Goal: Find specific page/section: Find specific page/section

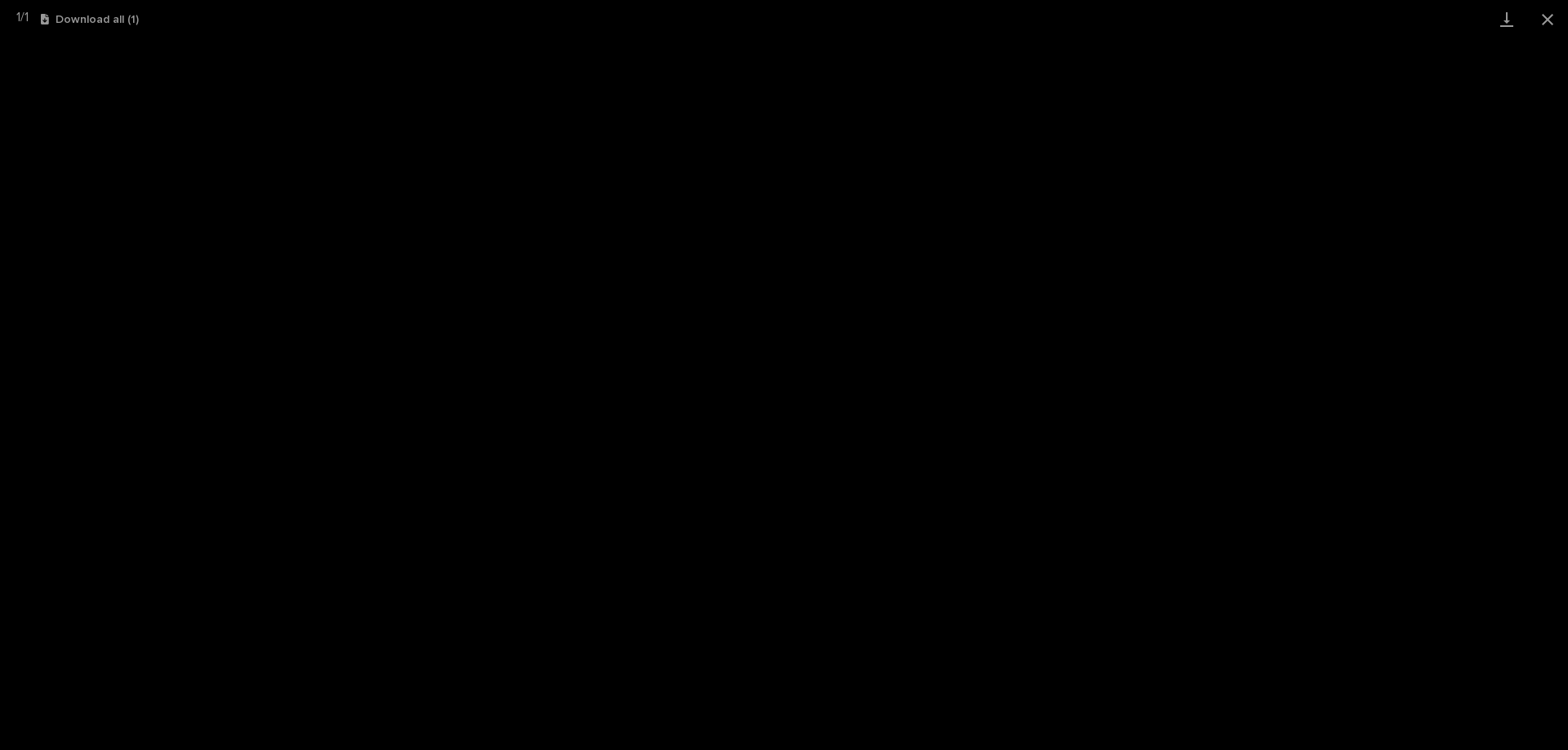
scroll to position [41, 0]
click at [1551, 21] on button "Close gallery" at bounding box center [1547, 19] width 41 height 39
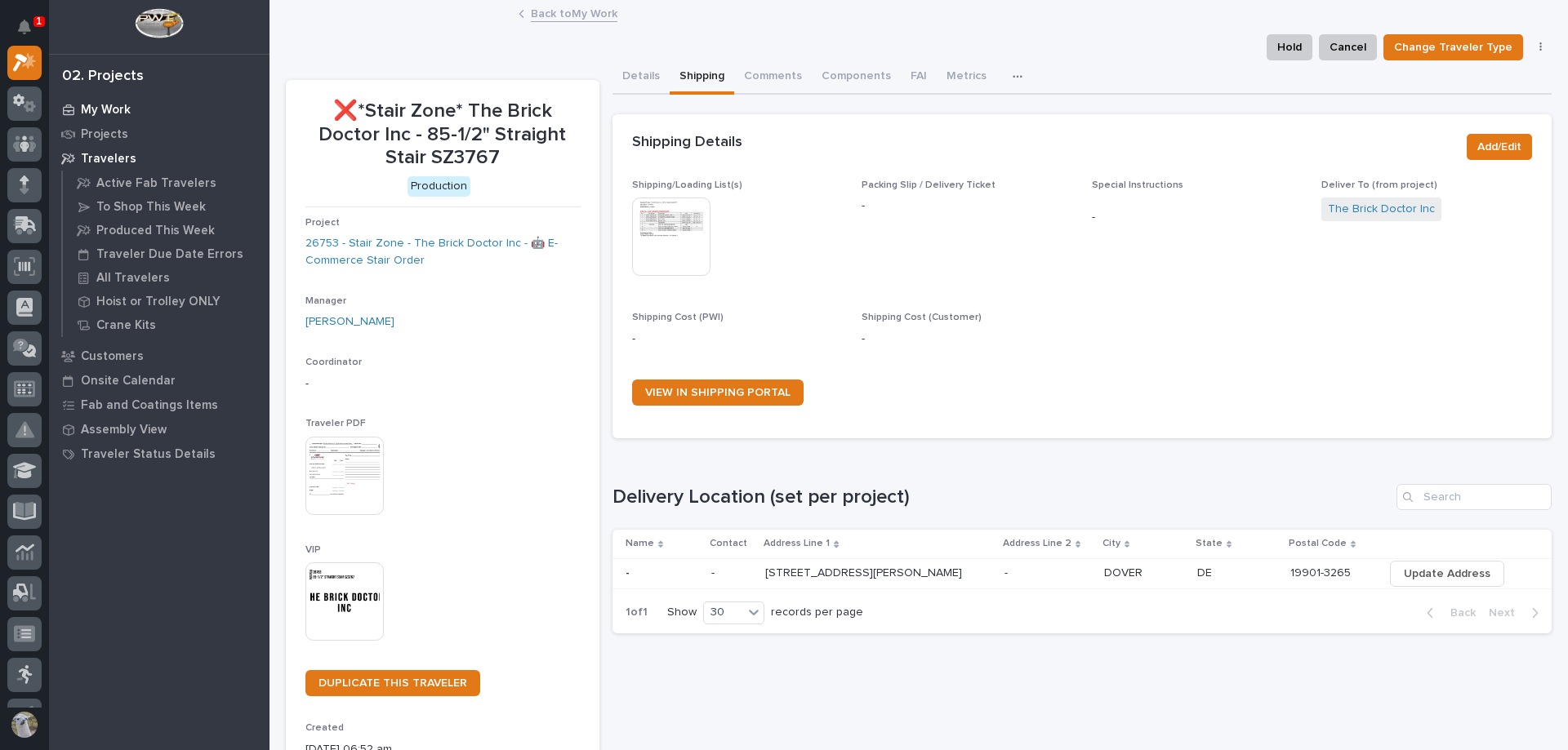
click at [119, 105] on p "My Work" at bounding box center [105, 110] width 50 height 15
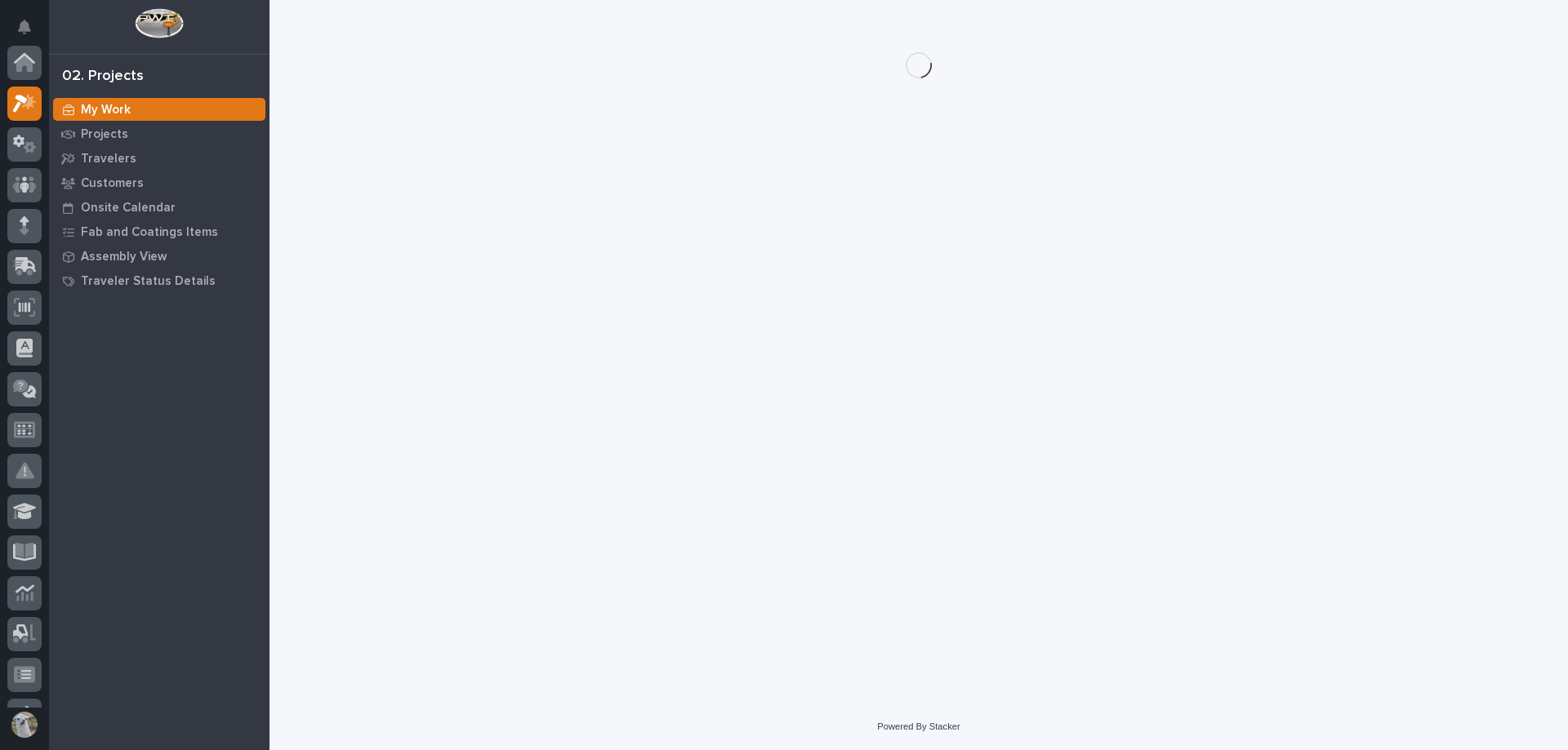
scroll to position [41, 0]
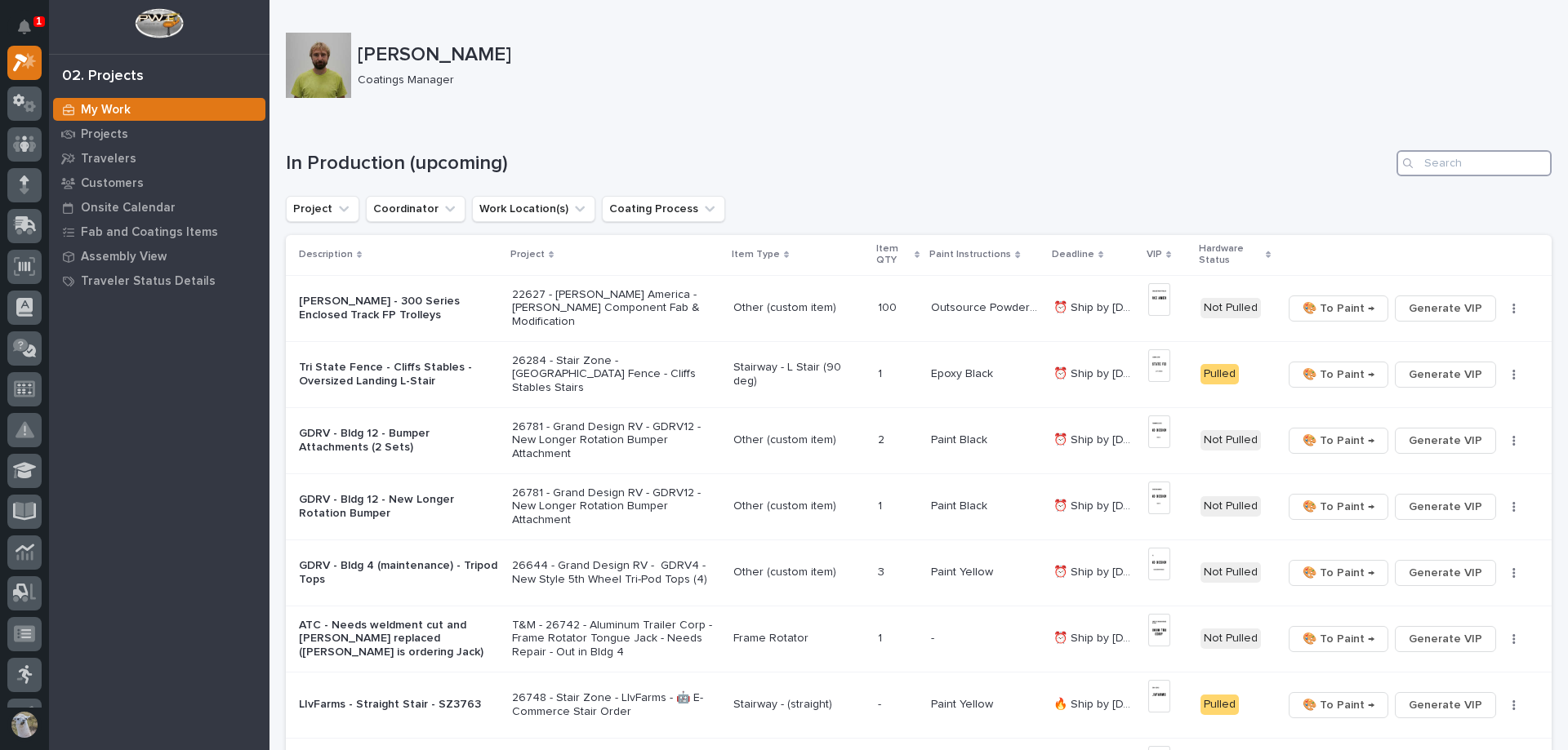
click at [1447, 161] on input "Search" at bounding box center [1474, 163] width 155 height 26
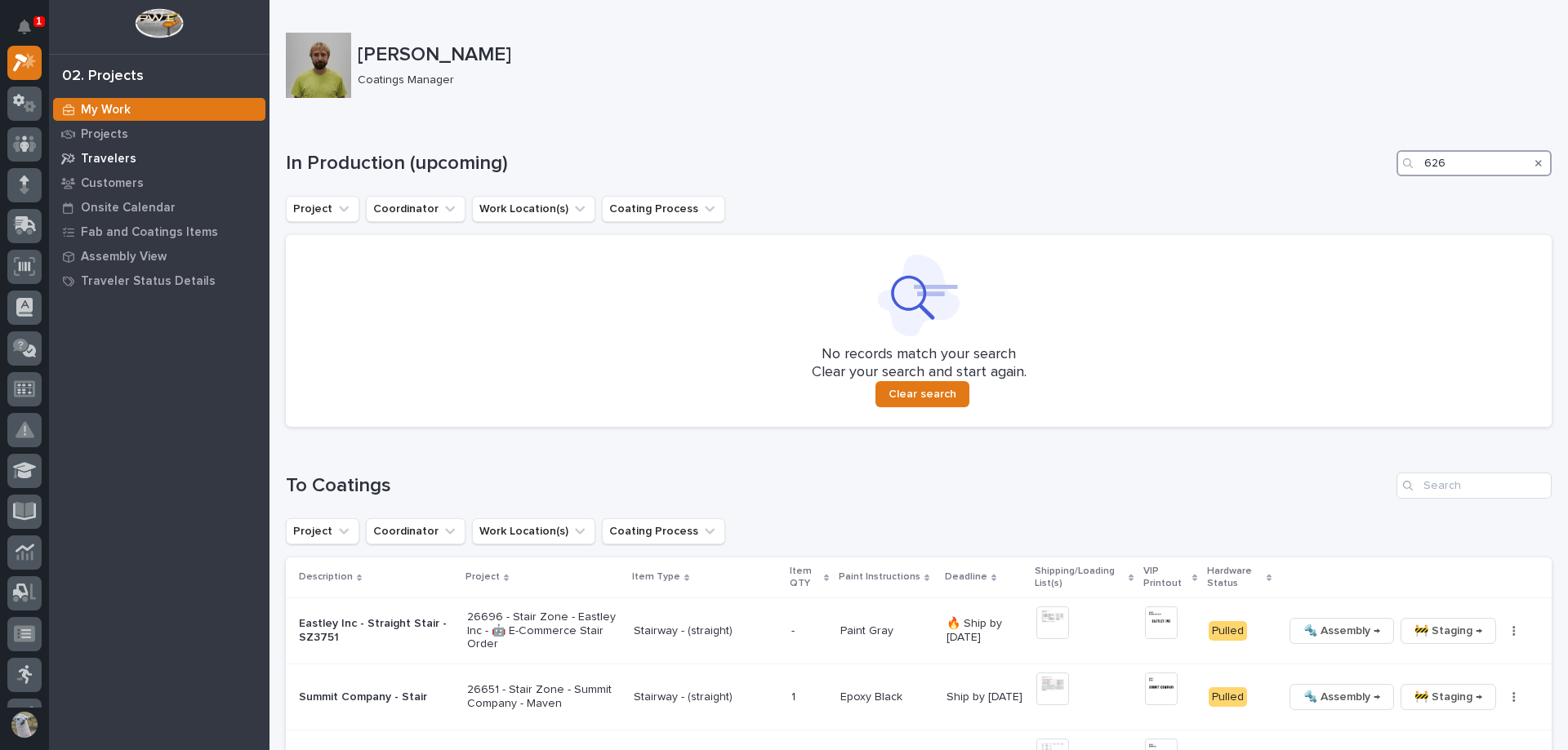
type input "626"
click at [125, 155] on p "Travelers" at bounding box center [108, 159] width 56 height 15
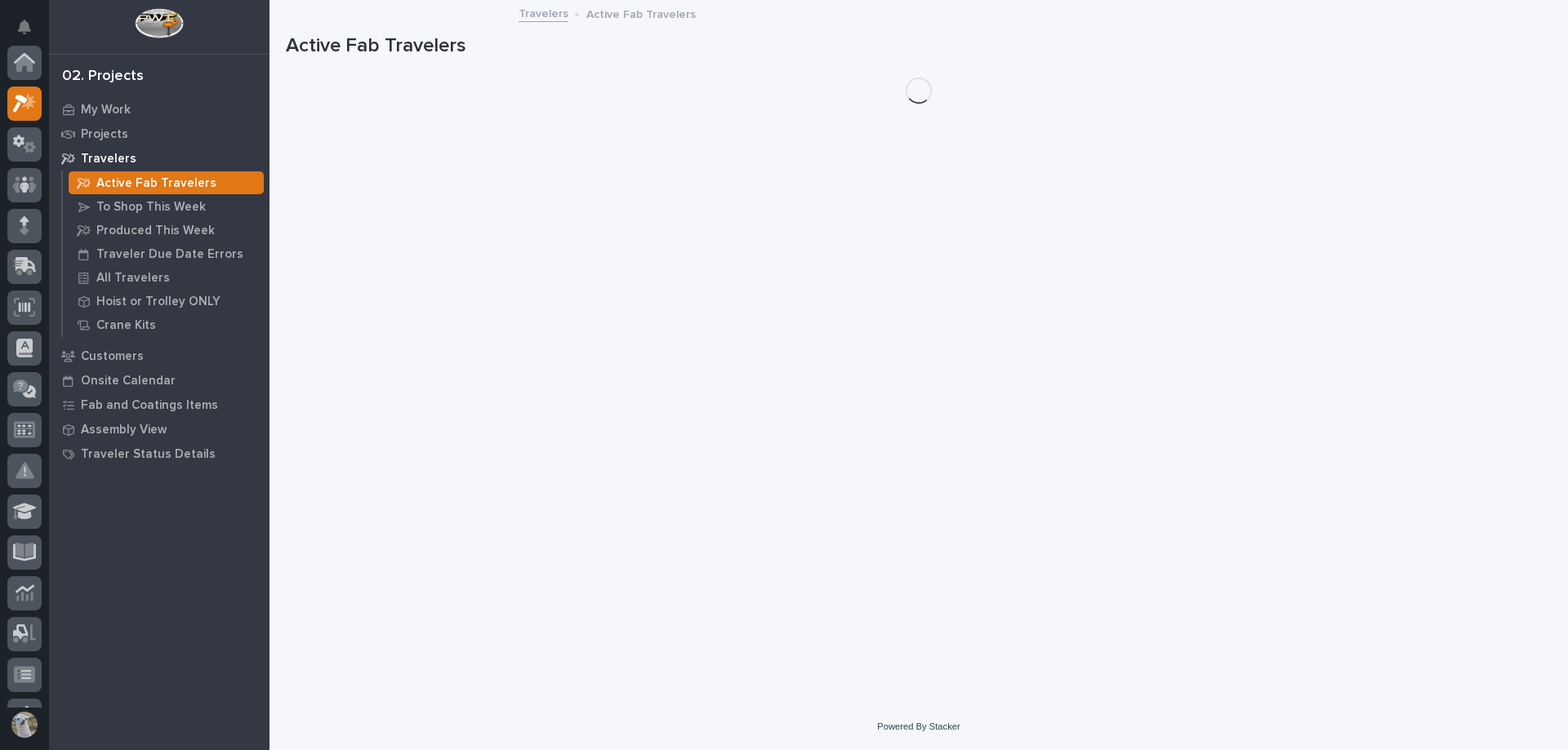
scroll to position [41, 0]
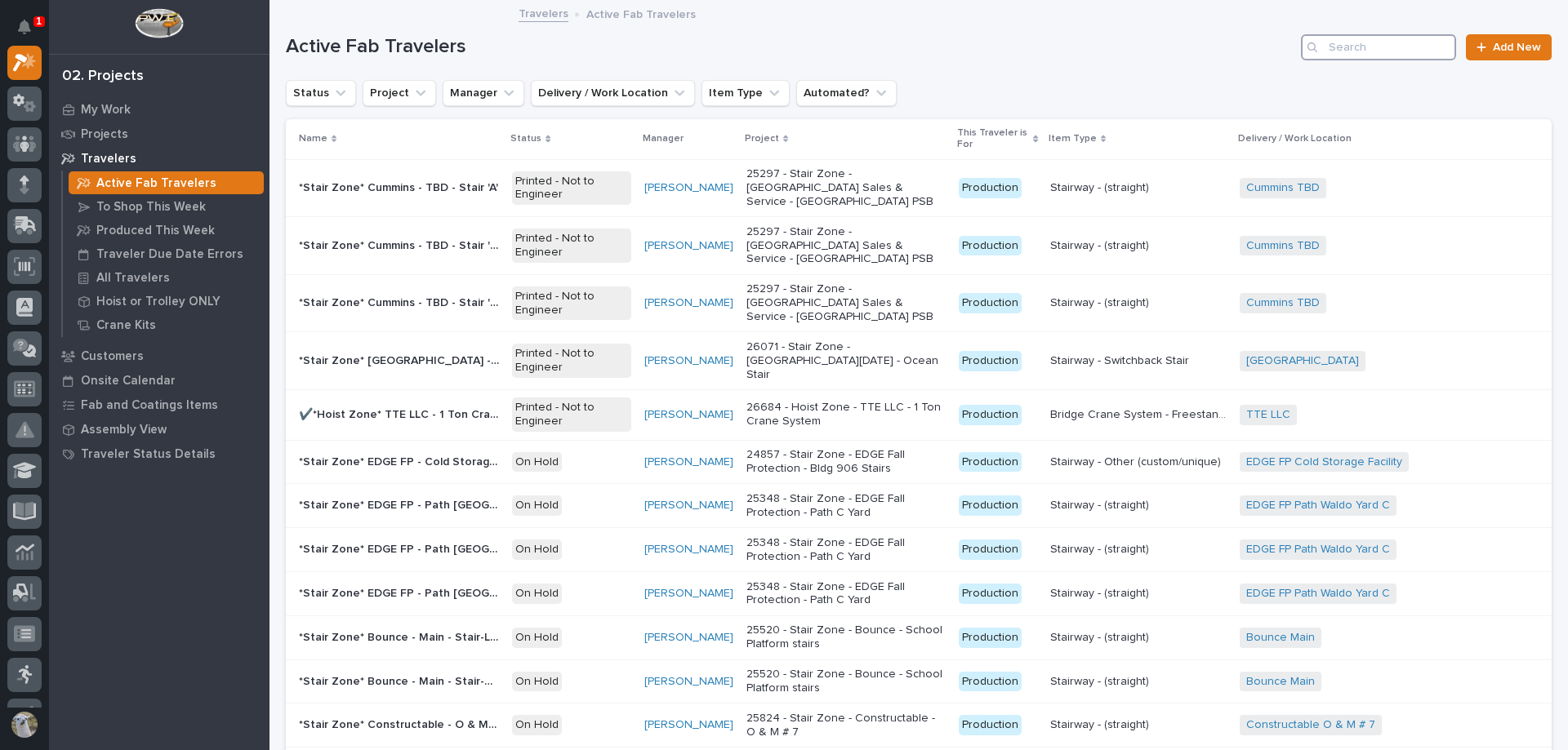
click at [1393, 40] on input "Search" at bounding box center [1378, 48] width 155 height 26
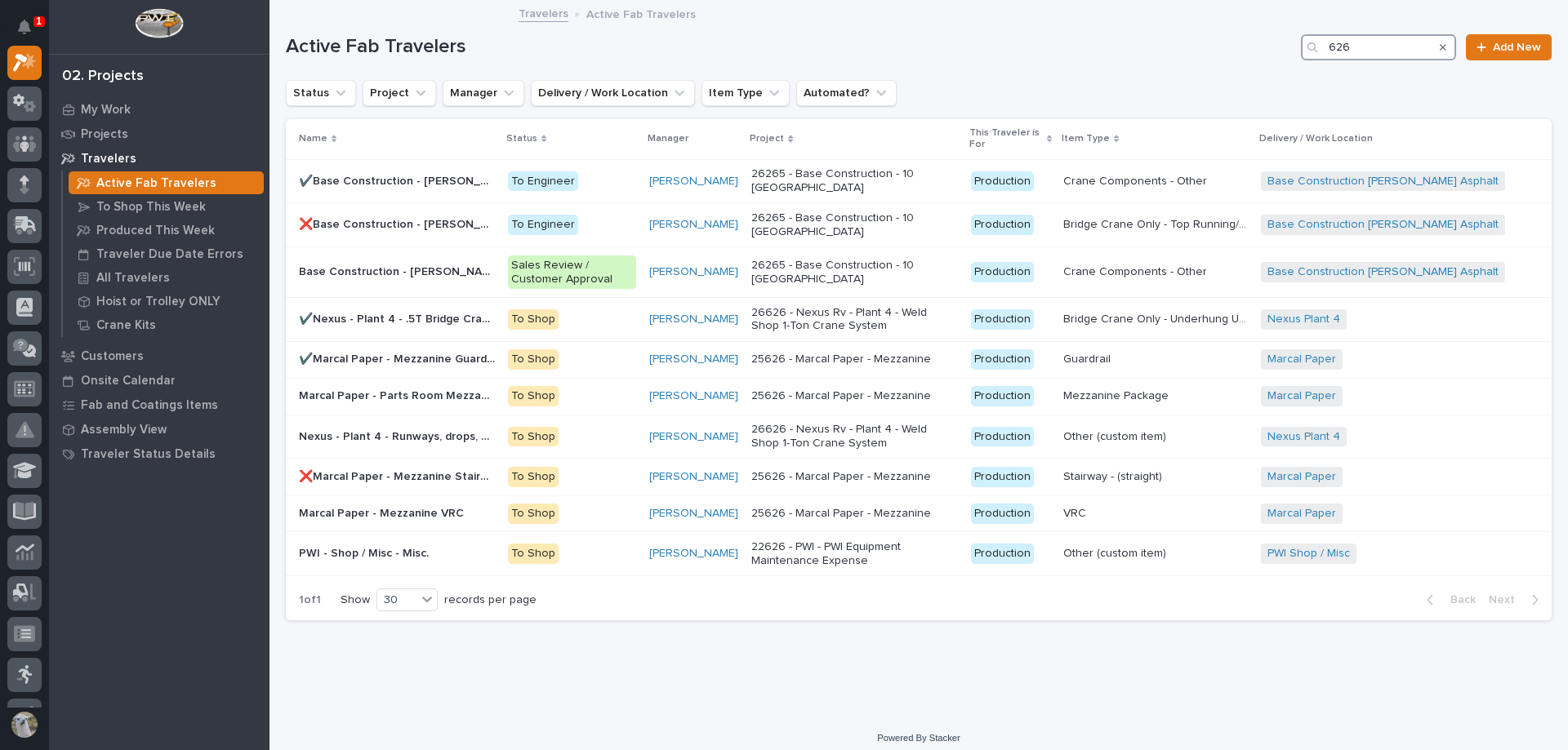
drag, startPoint x: 1379, startPoint y: 47, endPoint x: 1040, endPoint y: 27, distance: 339.6
click at [1040, 27] on div "Active Fab Travelers 626 Add New" at bounding box center [919, 41] width 1266 height 78
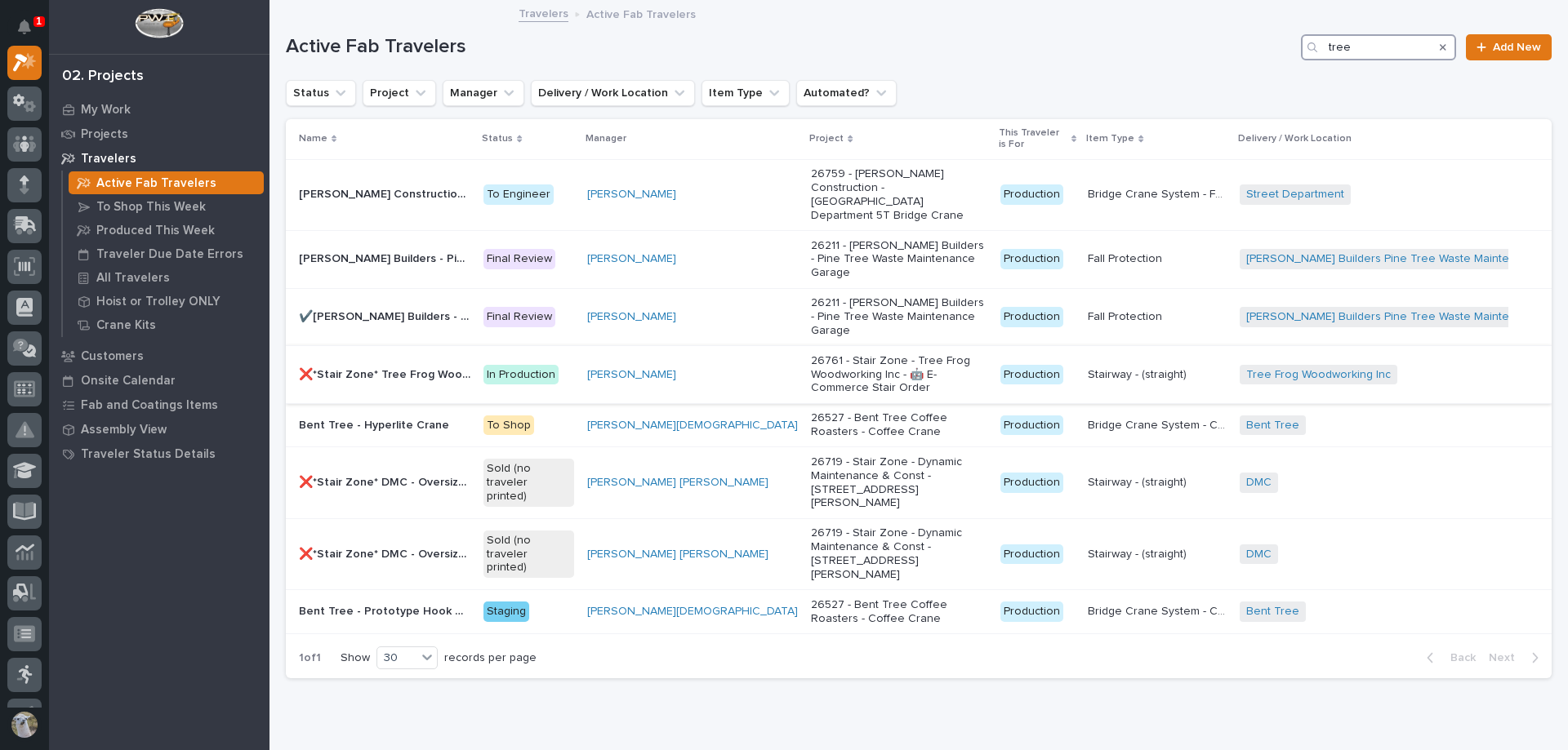
type input "tree"
click at [413, 365] on p "❌*Stair Zone* Tree Frog Woodworking Inc - SZ3675" at bounding box center [386, 373] width 175 height 17
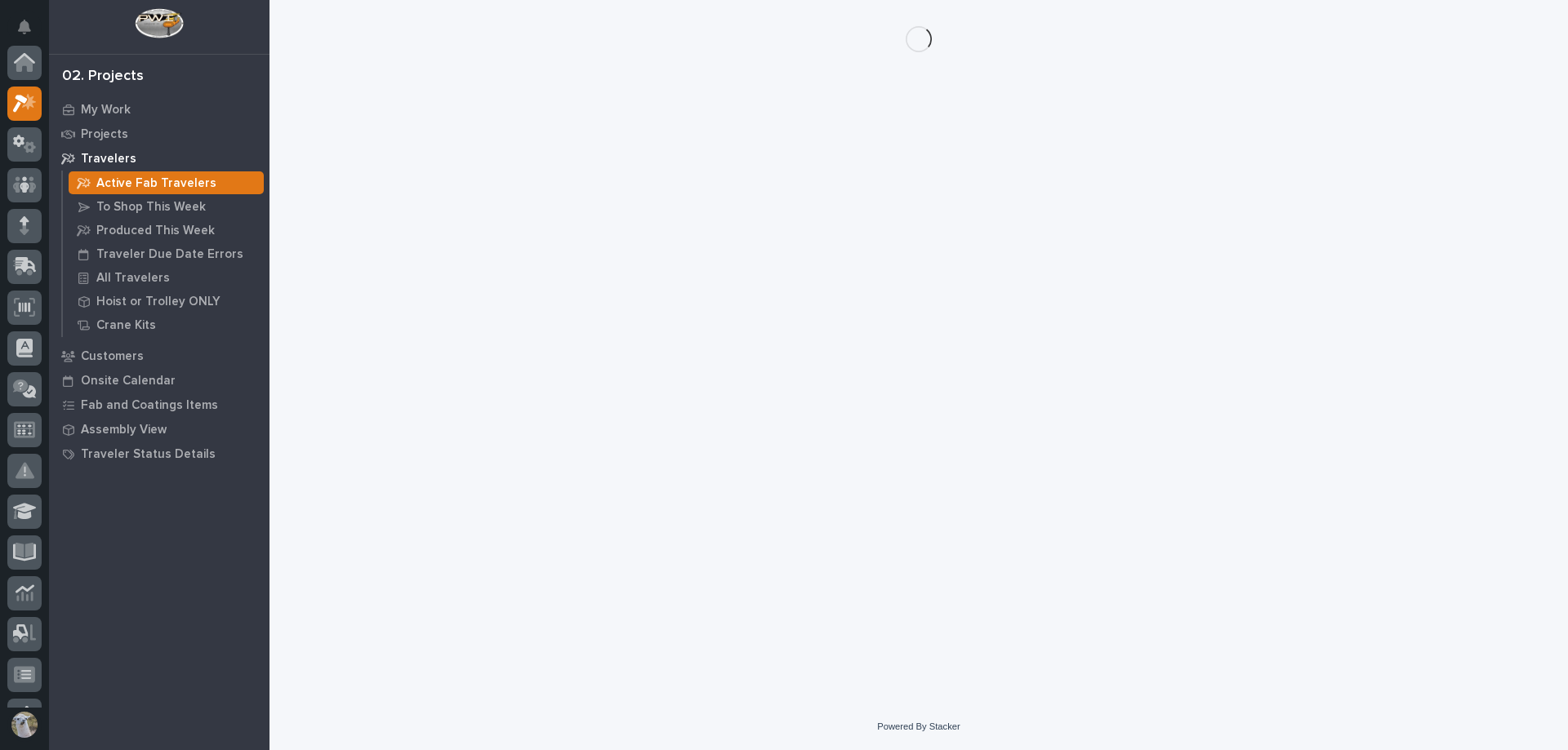
scroll to position [41, 0]
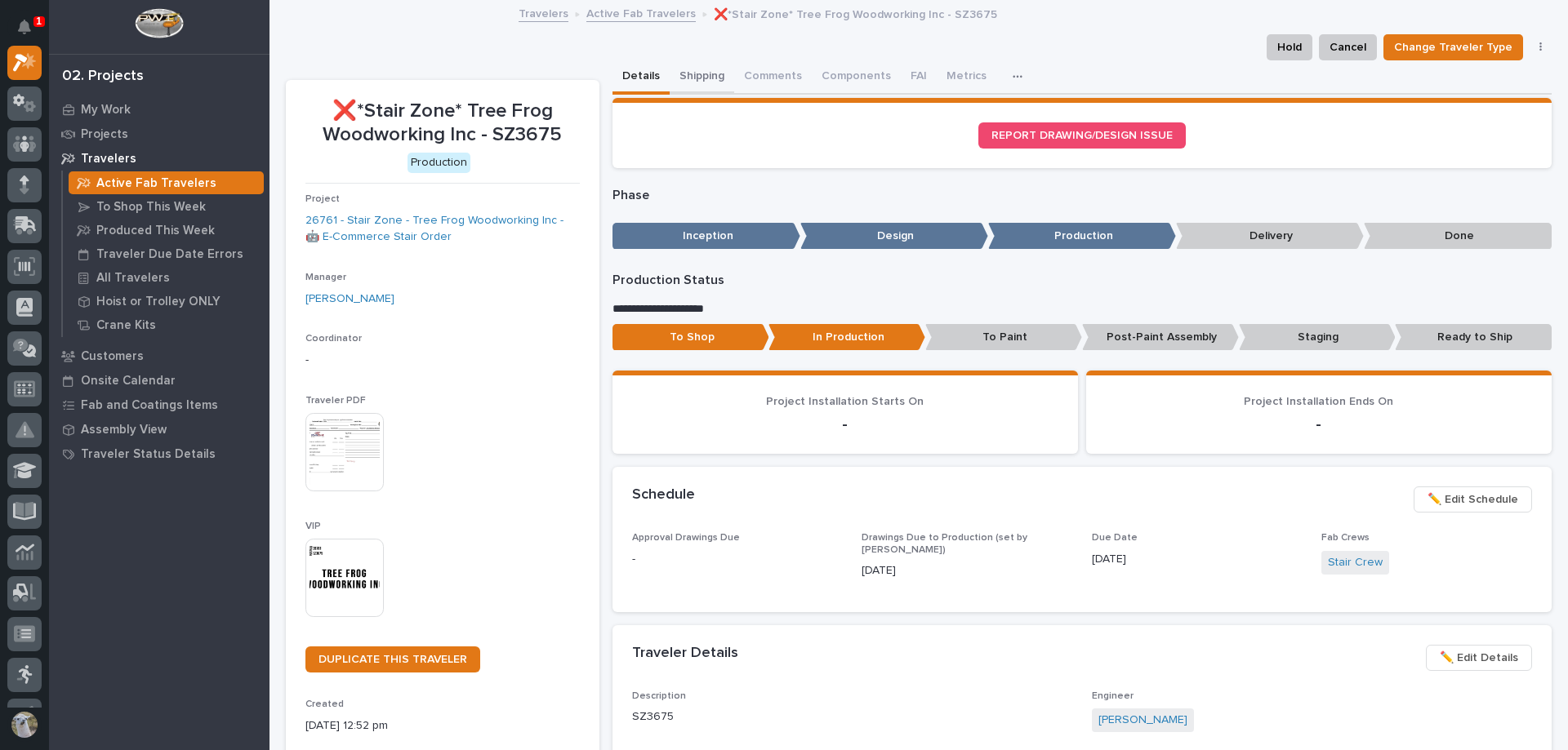
click at [712, 69] on button "Shipping" at bounding box center [702, 77] width 65 height 35
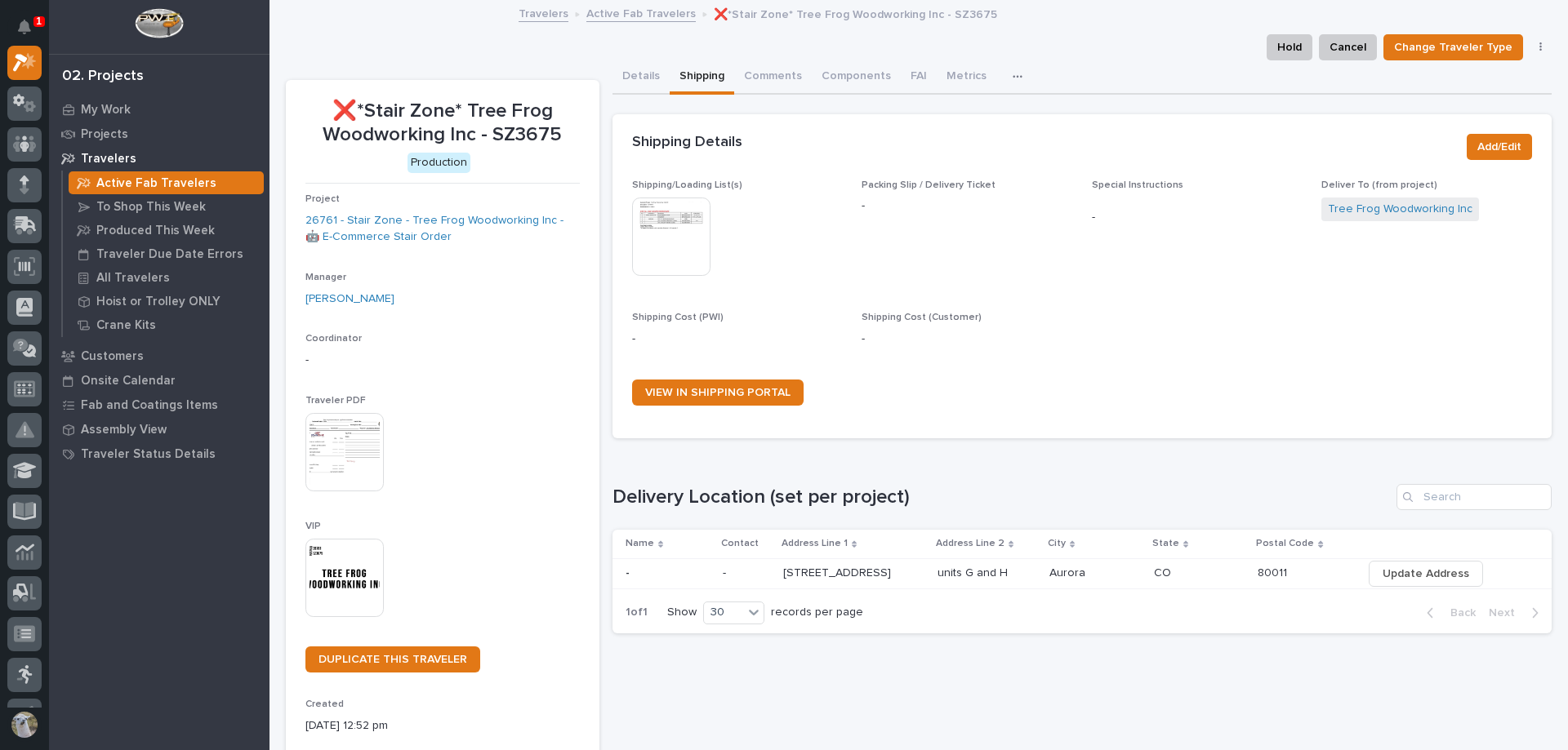
click at [695, 252] on img at bounding box center [671, 236] width 78 height 78
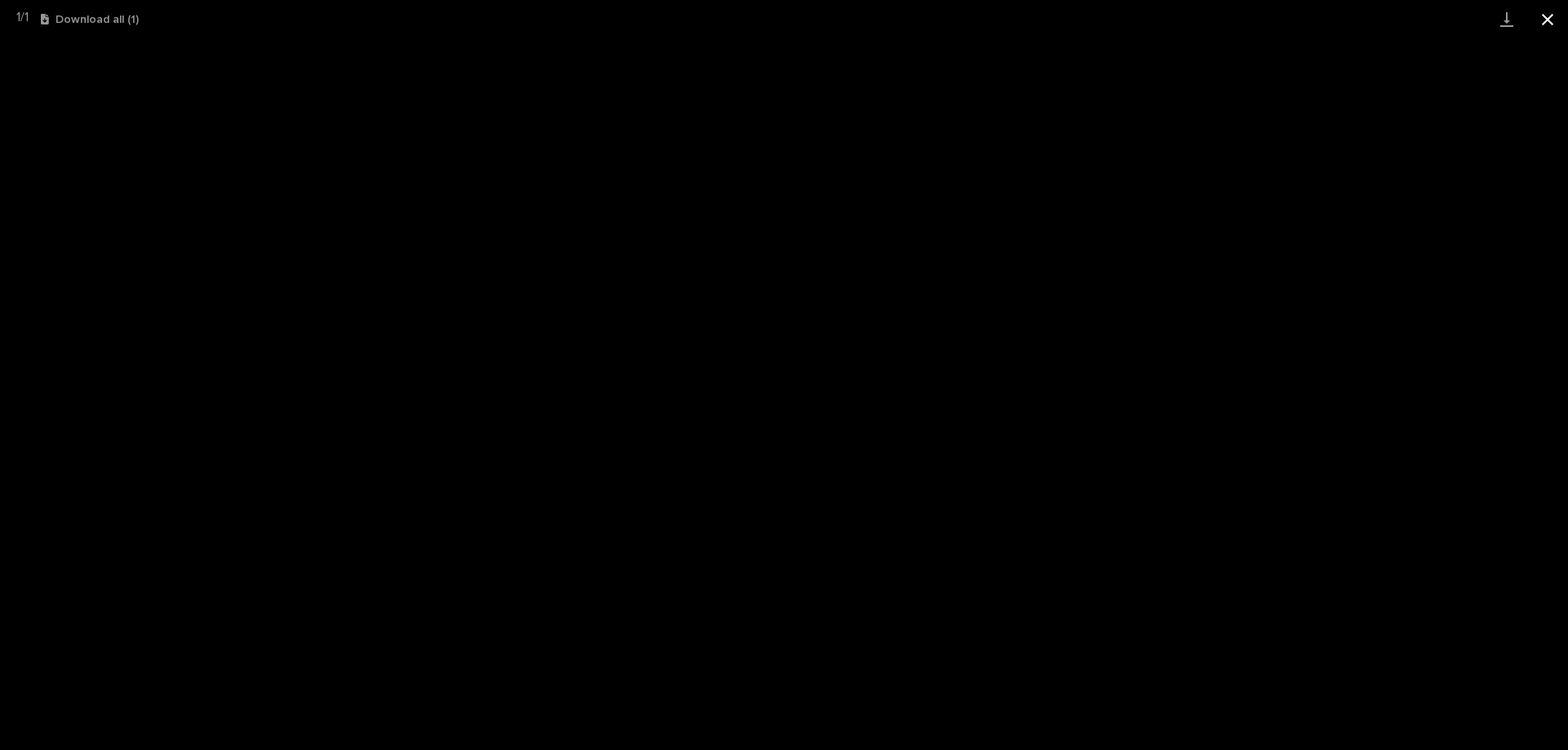
click at [1546, 28] on button "Close gallery" at bounding box center [1547, 19] width 41 height 39
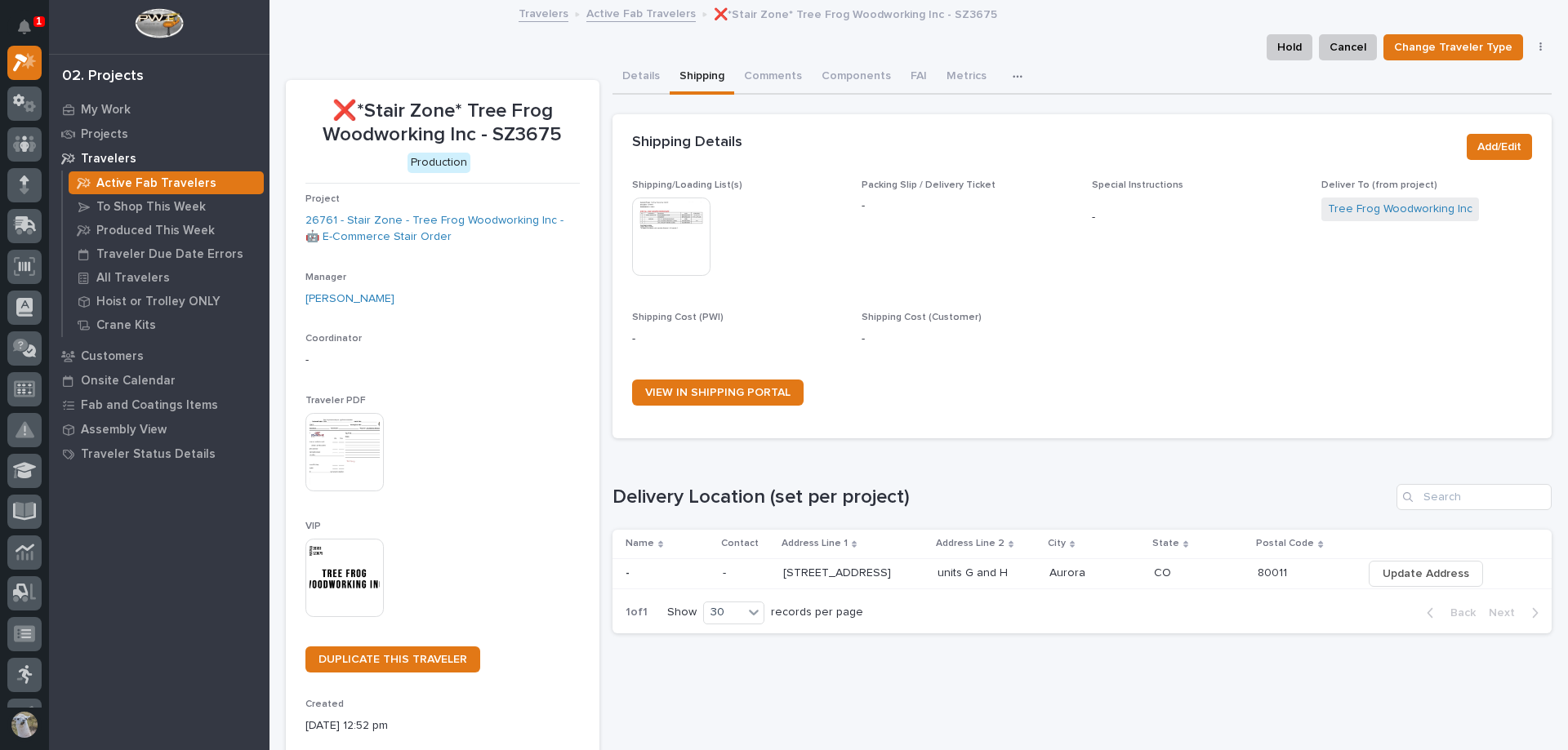
click at [645, 14] on link "Active Fab Travelers" at bounding box center [641, 12] width 109 height 19
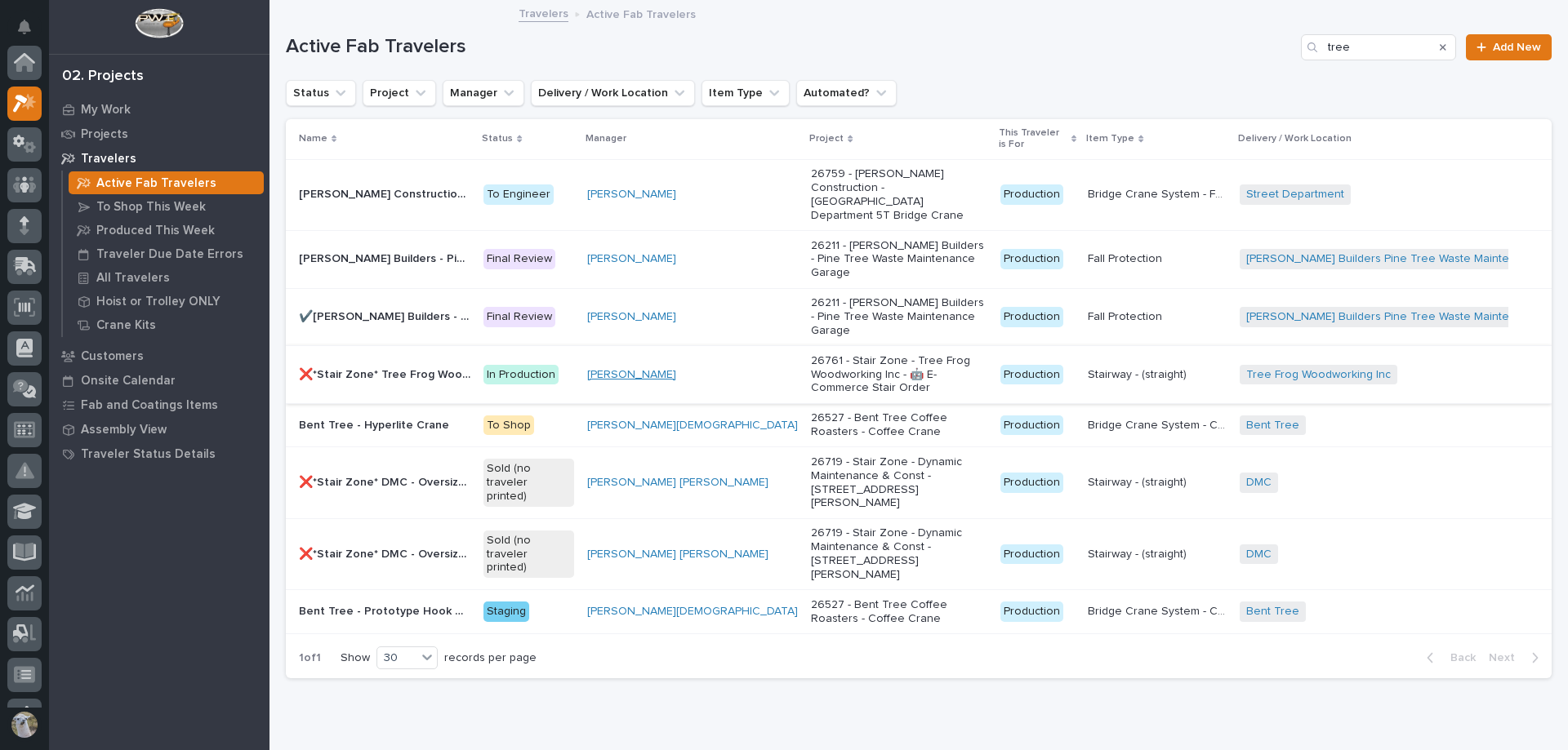
scroll to position [41, 0]
drag, startPoint x: 1379, startPoint y: 43, endPoint x: 1041, endPoint y: 41, distance: 338.0
click at [1041, 41] on div "Active Fab Travelers tree Add New" at bounding box center [919, 48] width 1266 height 26
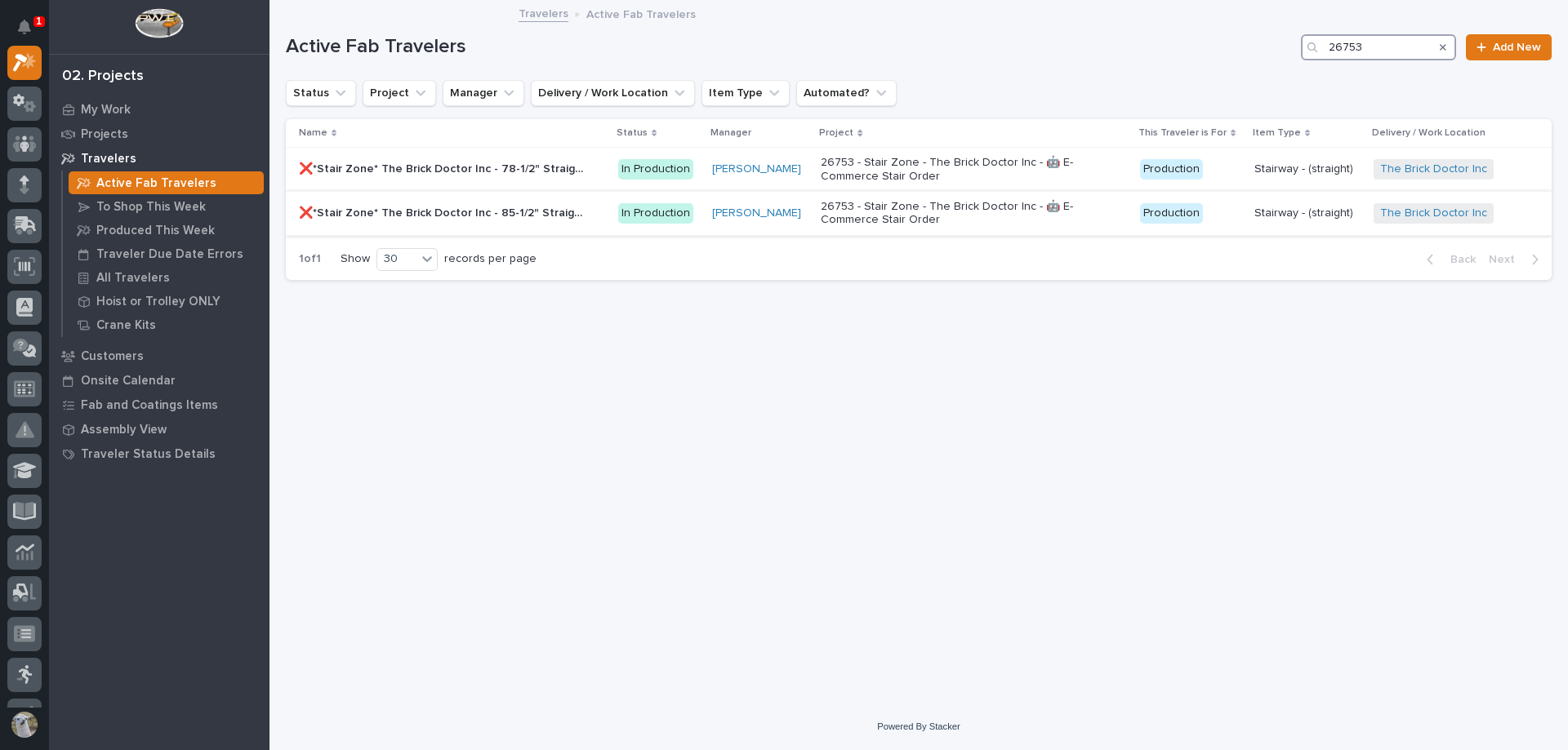
type input "26753"
click at [487, 208] on p "❌*Stair Zone* The Brick Doctor Inc - 85-1/2" Straight Stair SZ3767" at bounding box center [443, 211] width 289 height 17
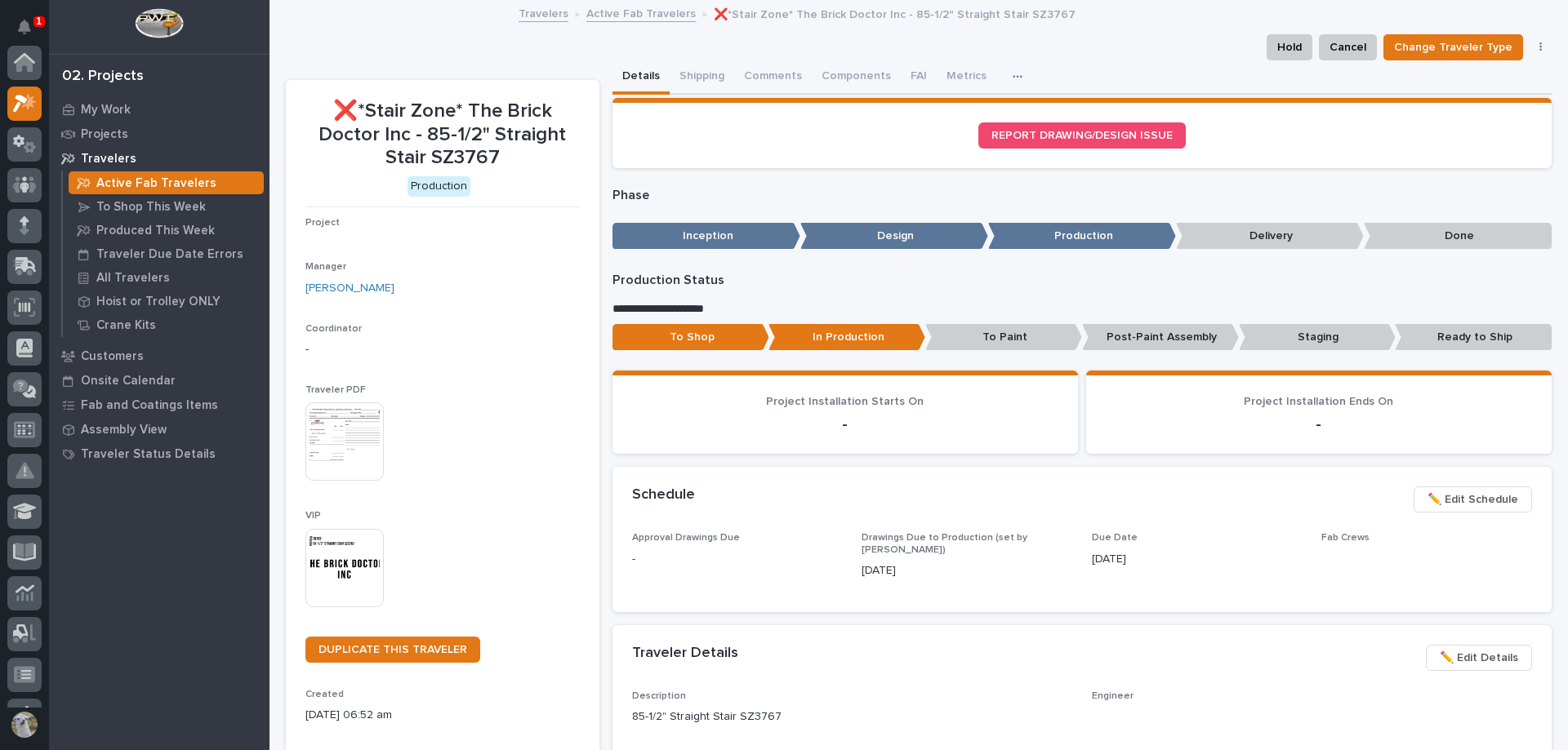
scroll to position [41, 0]
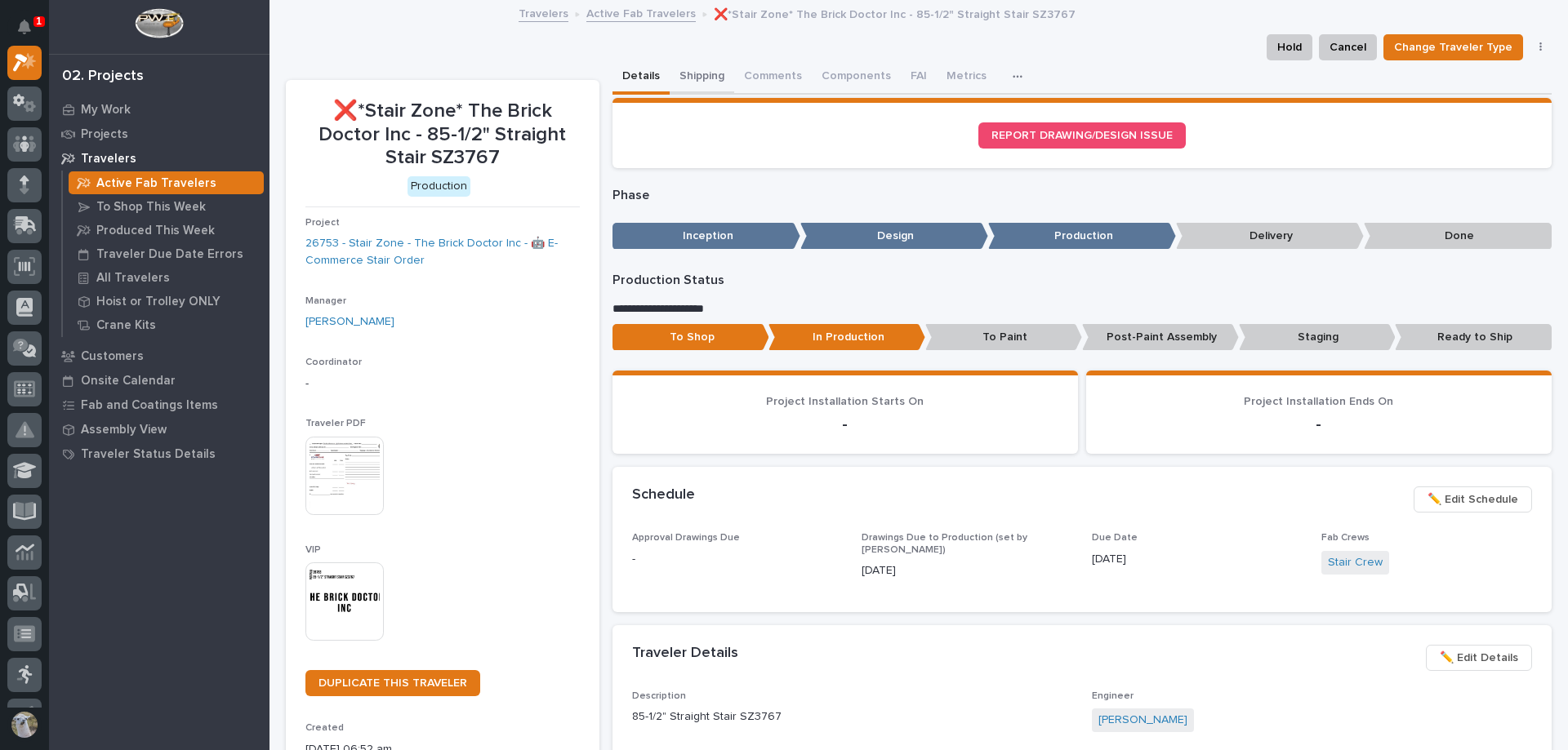
click at [690, 73] on button "Shipping" at bounding box center [702, 77] width 65 height 35
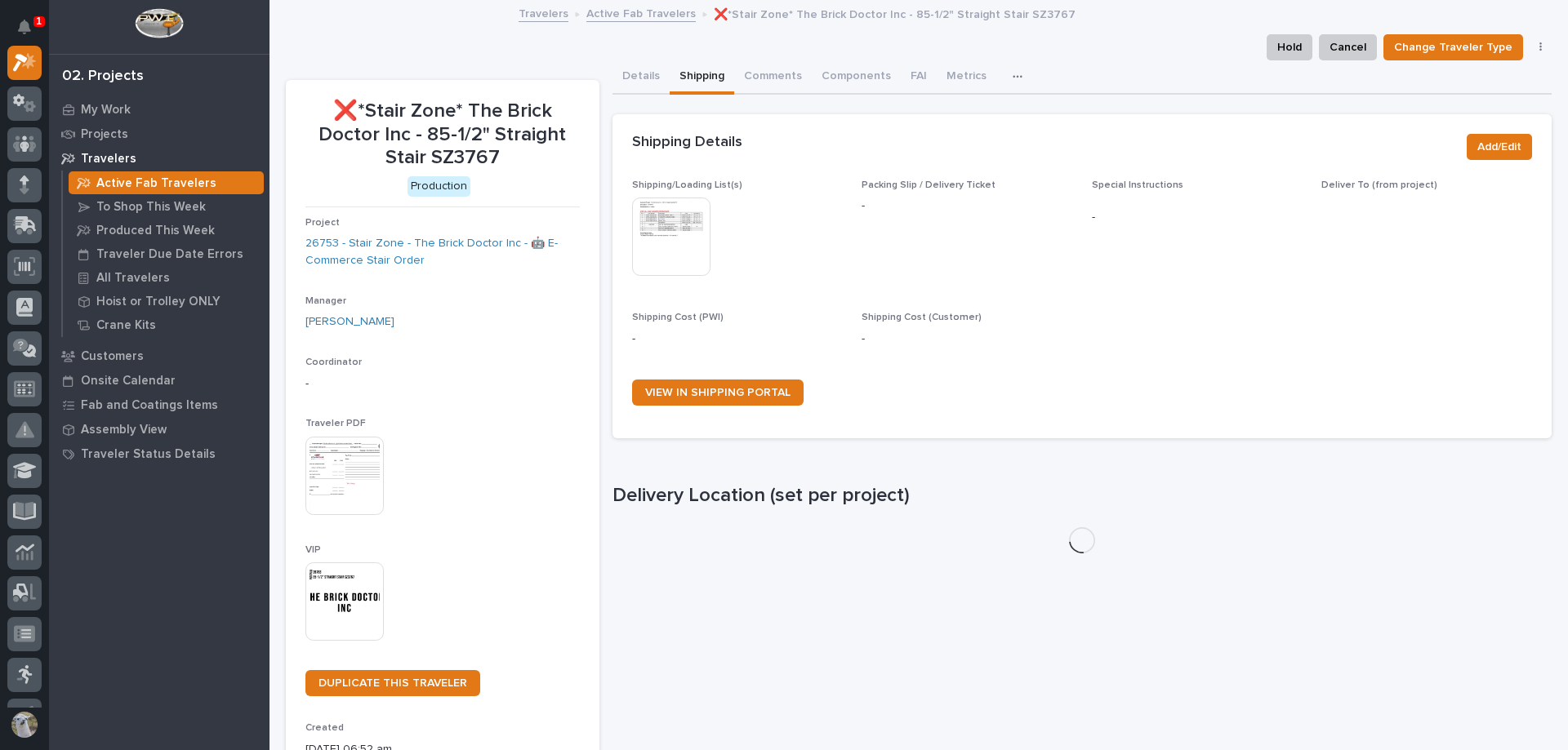
click at [665, 214] on img at bounding box center [671, 236] width 78 height 78
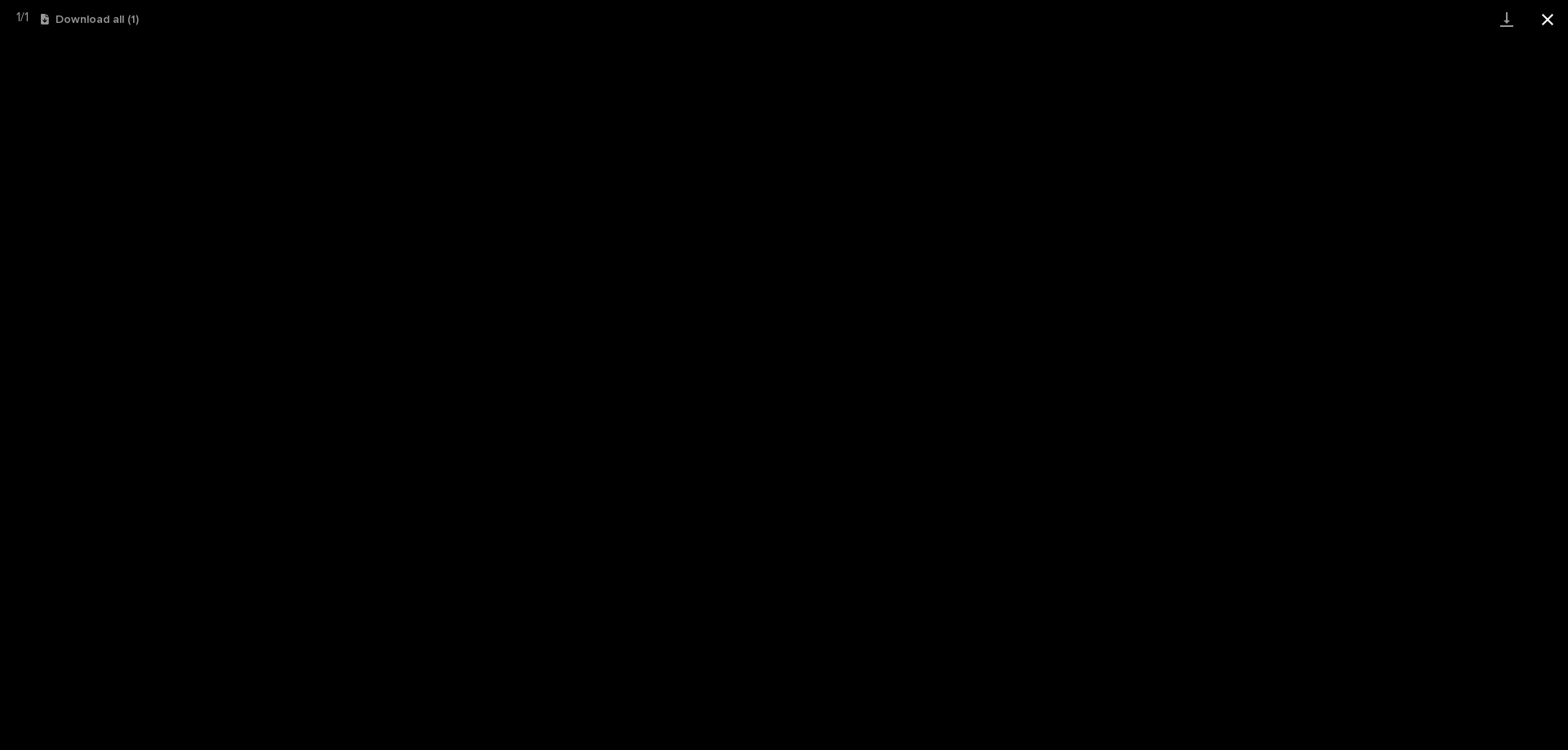
click at [1560, 21] on button "Close gallery" at bounding box center [1547, 19] width 41 height 39
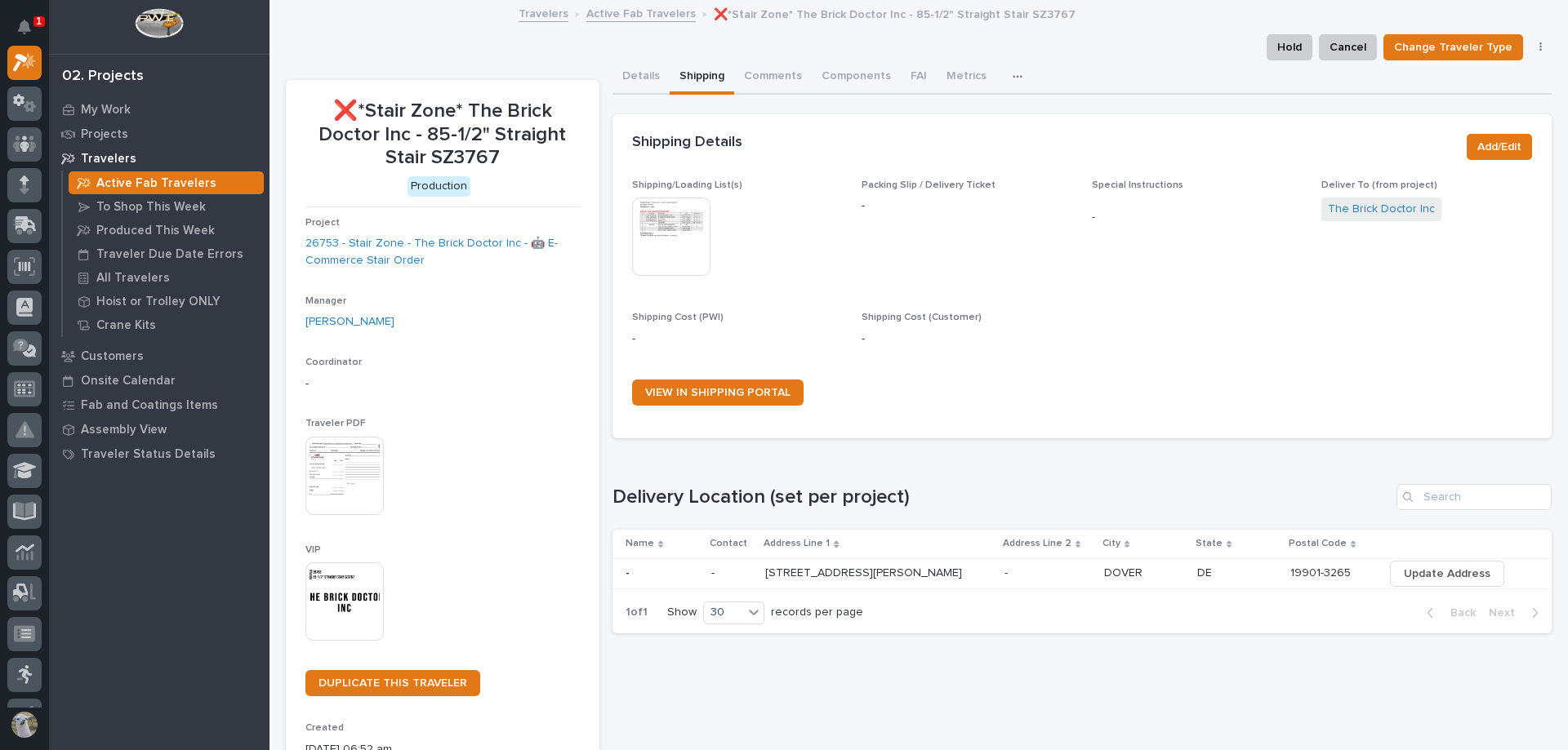
click at [636, 10] on link "Active Fab Travelers" at bounding box center [641, 12] width 109 height 19
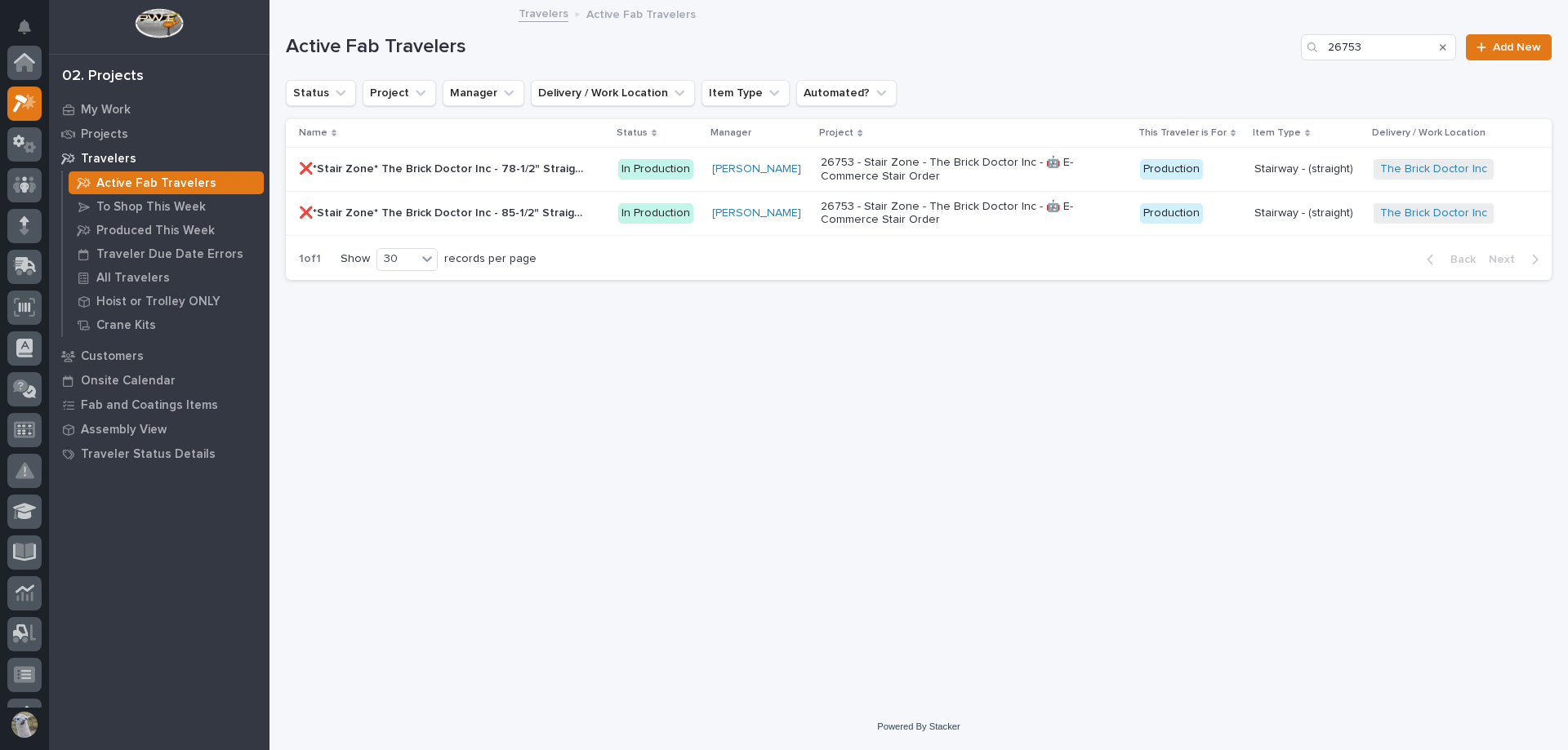
scroll to position [41, 0]
click at [398, 171] on p "❌*Stair Zone* The Brick Doctor Inc - 78-1/2" Straight Stair SZ3767" at bounding box center [443, 167] width 289 height 17
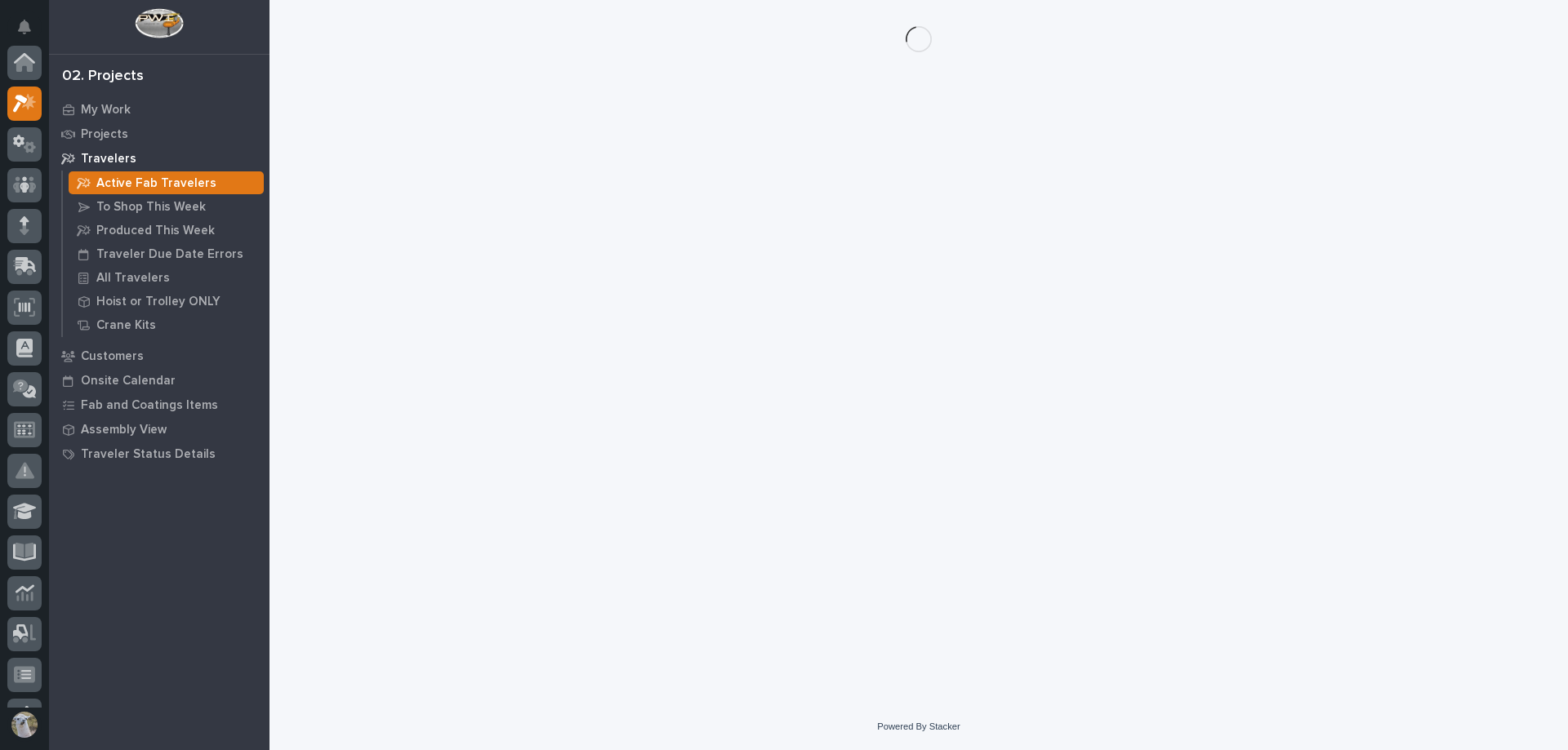
scroll to position [41, 0]
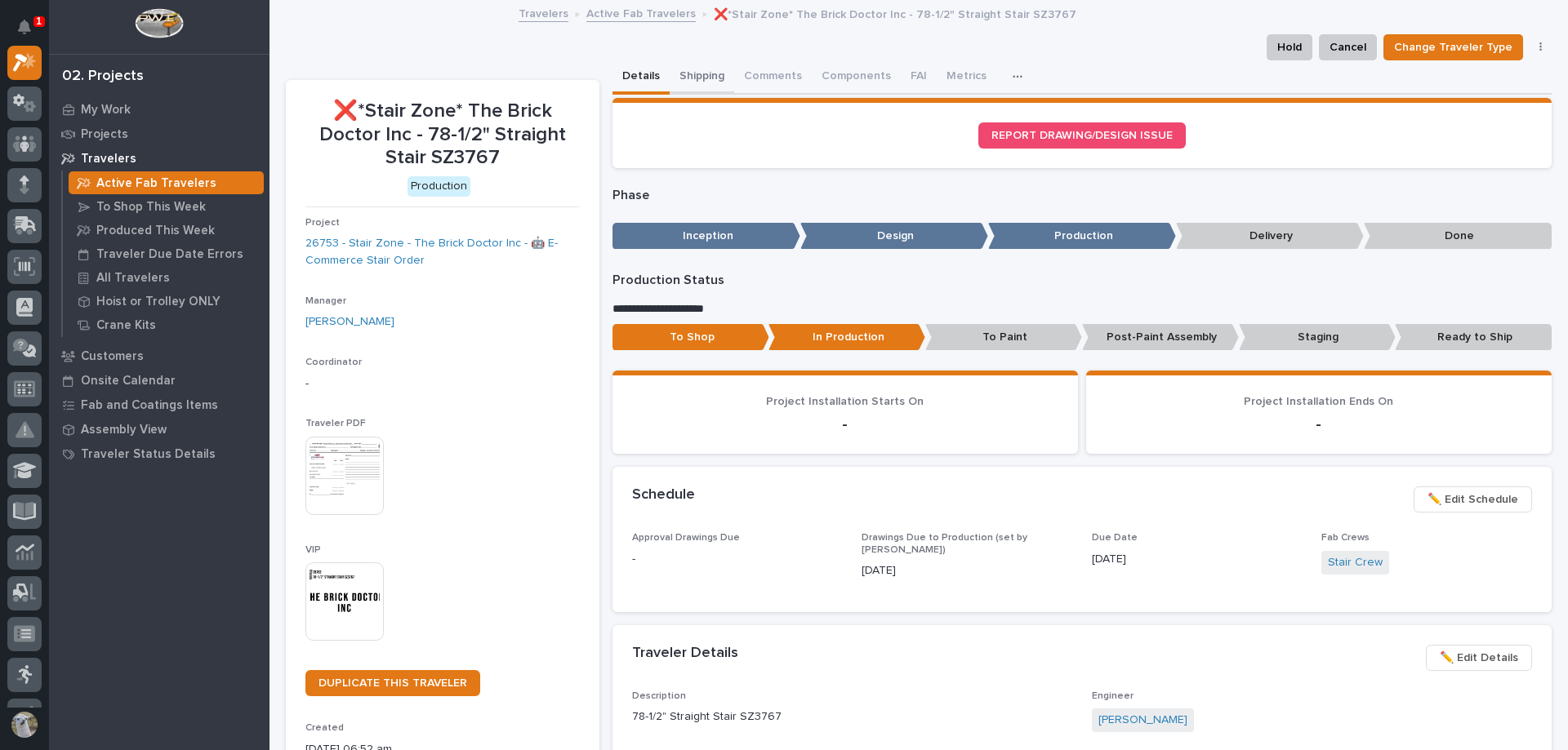
click at [704, 80] on button "Shipping" at bounding box center [702, 77] width 65 height 35
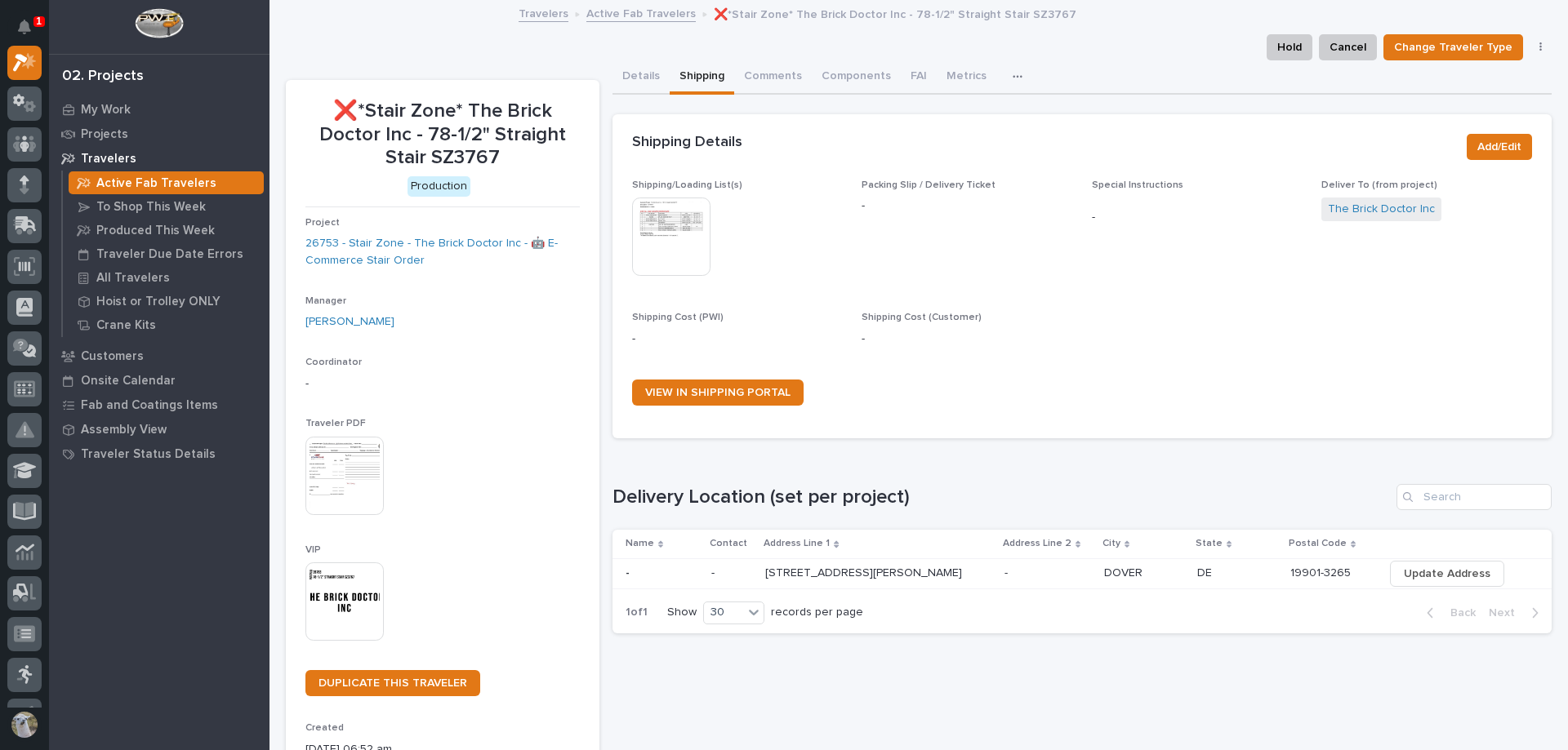
click at [681, 241] on img at bounding box center [671, 236] width 78 height 78
